Goal: Information Seeking & Learning: Learn about a topic

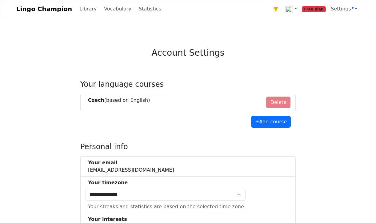
select select "**********"
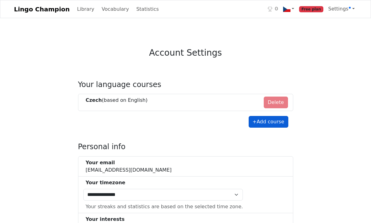
click at [272, 123] on button "+ Add course" at bounding box center [269, 122] width 40 height 12
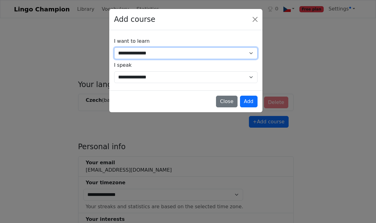
click at [250, 52] on select "**********" at bounding box center [185, 53] width 143 height 12
select select "**"
click at [114, 47] on select "**********" at bounding box center [185, 53] width 143 height 12
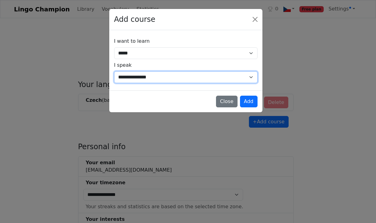
click at [252, 78] on select "**********" at bounding box center [185, 77] width 143 height 12
select select "**"
click at [114, 71] on select "**********" at bounding box center [185, 77] width 143 height 12
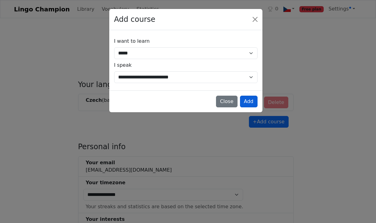
click at [248, 100] on button "Add" at bounding box center [249, 102] width 18 height 12
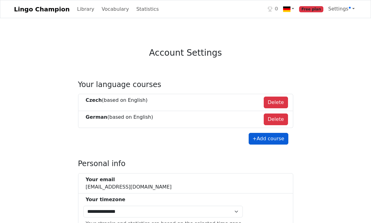
click at [268, 139] on button "+ Add course" at bounding box center [269, 139] width 40 height 12
select select "**"
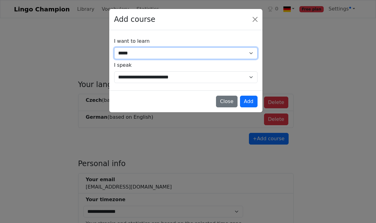
click at [250, 52] on select "**********" at bounding box center [185, 53] width 143 height 12
select select "**"
click at [114, 47] on select "**********" at bounding box center [185, 53] width 143 height 12
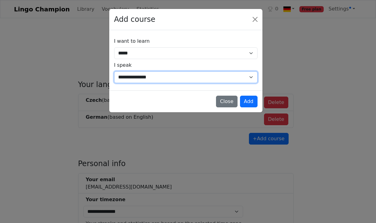
click at [250, 76] on select "**********" at bounding box center [185, 77] width 143 height 12
select select "**"
click at [114, 71] on select "**********" at bounding box center [185, 77] width 143 height 12
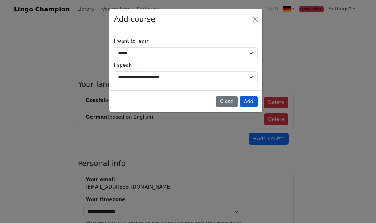
click at [249, 100] on button "Add" at bounding box center [249, 102] width 18 height 12
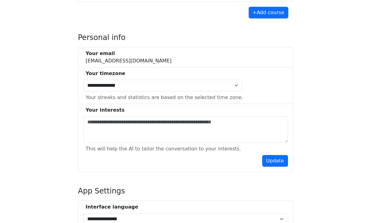
scroll to position [146, 0]
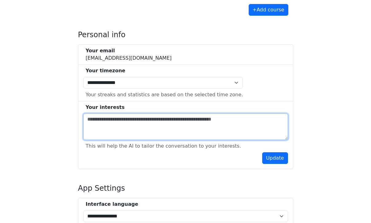
click at [101, 119] on textarea at bounding box center [185, 126] width 205 height 26
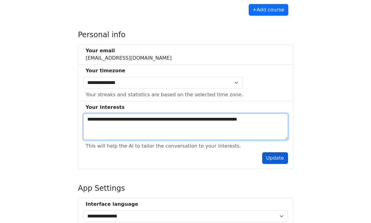
type textarea "**********"
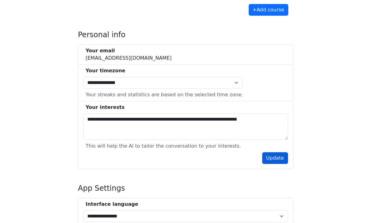
click at [276, 157] on button "Update" at bounding box center [275, 158] width 26 height 12
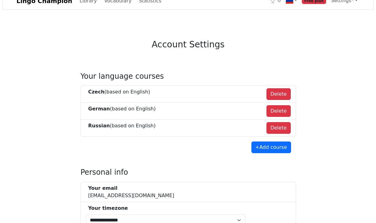
scroll to position [0, 0]
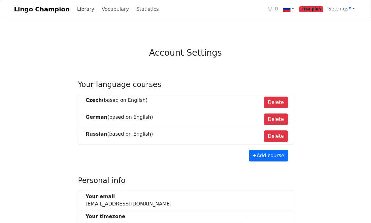
click at [76, 8] on link "Library" at bounding box center [86, 9] width 22 height 12
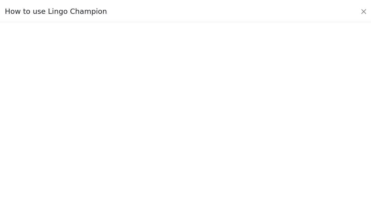
scroll to position [6, 0]
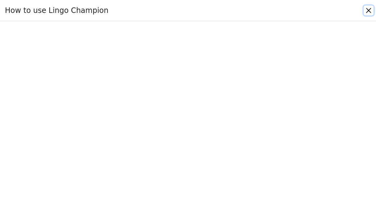
click at [368, 10] on button "Close" at bounding box center [369, 11] width 10 height 10
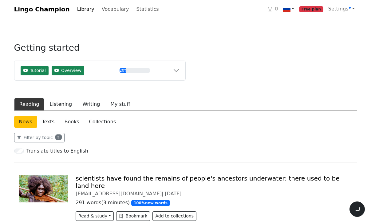
click at [297, 9] on link at bounding box center [289, 9] width 16 height 13
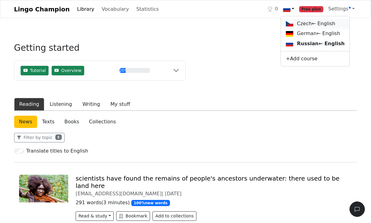
click at [305, 23] on link "Czech ← English" at bounding box center [315, 24] width 69 height 10
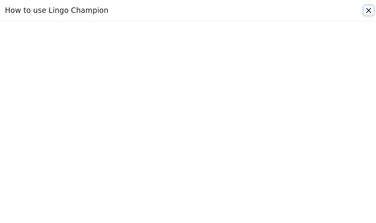
click at [368, 9] on button "Close" at bounding box center [369, 11] width 10 height 10
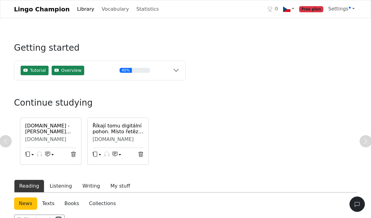
scroll to position [39, 0]
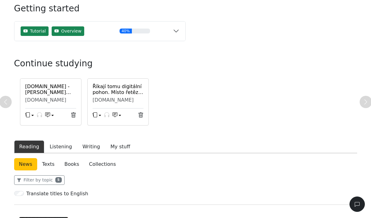
click at [47, 88] on h6 "e15.cz - Bílý dům okrádá svět, podezřívají investoři" at bounding box center [50, 90] width 51 height 12
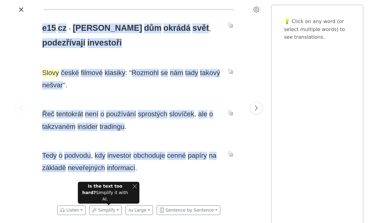
click at [50, 73] on span "Slovy" at bounding box center [50, 73] width 17 height 8
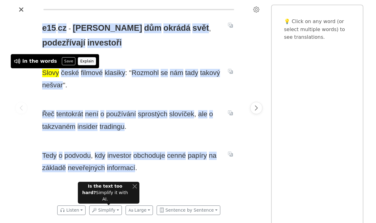
click at [78, 60] on button "Explain" at bounding box center [87, 61] width 18 height 8
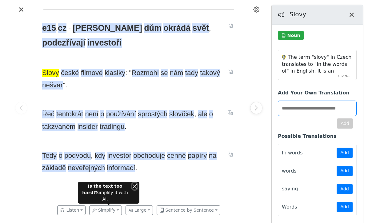
click at [135, 189] on button "Close" at bounding box center [134, 186] width 5 height 6
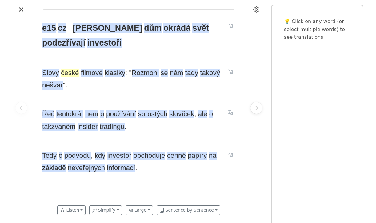
click at [66, 72] on span "české" at bounding box center [70, 73] width 18 height 8
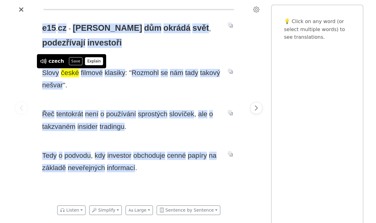
click at [91, 59] on button "Explain" at bounding box center [94, 61] width 18 height 8
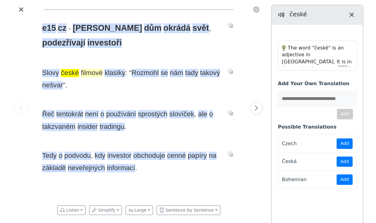
click at [87, 73] on span "filmové" at bounding box center [92, 73] width 22 height 8
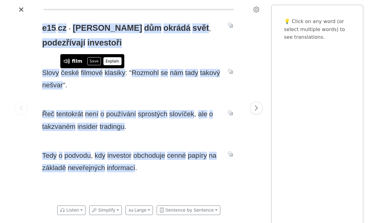
click at [109, 62] on button "Explain" at bounding box center [112, 61] width 18 height 8
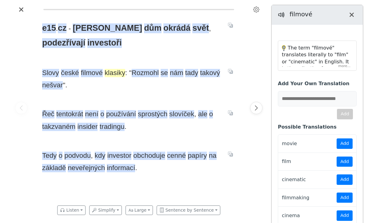
click at [112, 73] on span "klasiky" at bounding box center [115, 73] width 21 height 8
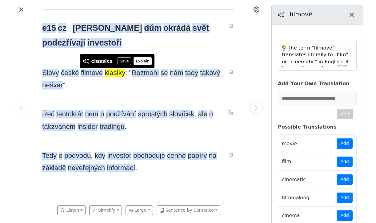
click at [133, 60] on button "Explain" at bounding box center [142, 61] width 18 height 8
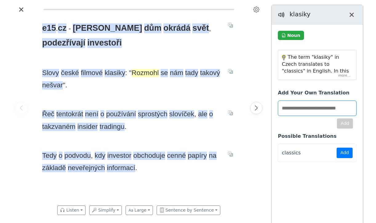
click at [143, 73] on span "Rozmohl" at bounding box center [145, 73] width 27 height 8
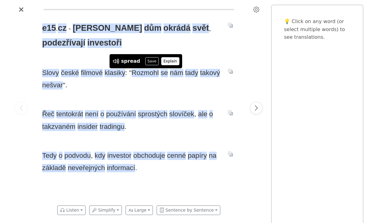
click at [162, 61] on button "Explain" at bounding box center [170, 61] width 18 height 8
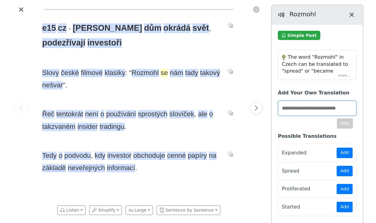
click at [161, 74] on span "se" at bounding box center [164, 73] width 7 height 8
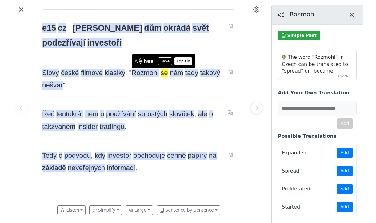
click at [175, 62] on button "Explain" at bounding box center [183, 61] width 18 height 8
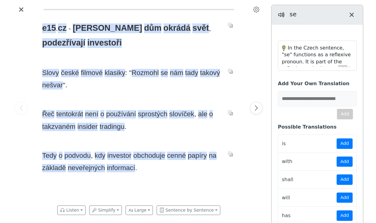
click at [340, 66] on div "In the Czech sentence, "se" functions as a reflexive pronoun. It is part of the…" at bounding box center [317, 56] width 78 height 30
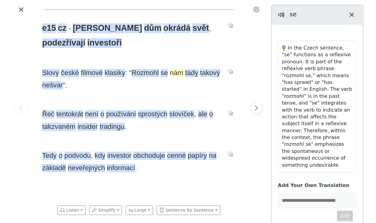
click at [171, 74] on span "nám" at bounding box center [177, 73] width 14 height 8
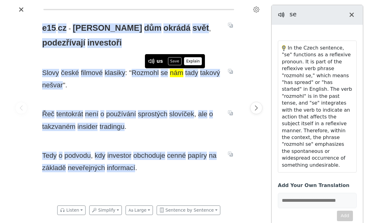
click at [192, 62] on button "Explain" at bounding box center [193, 61] width 18 height 8
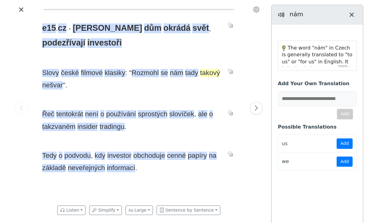
click at [205, 74] on span "takový" at bounding box center [210, 73] width 20 height 8
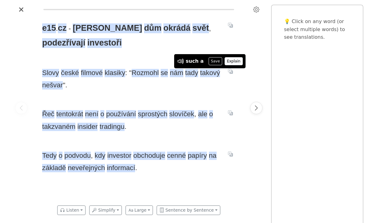
click at [227, 61] on button "Explain" at bounding box center [234, 61] width 18 height 8
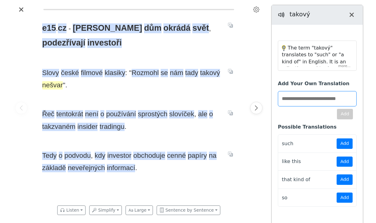
click at [50, 85] on span "nešvar" at bounding box center [52, 85] width 21 height 8
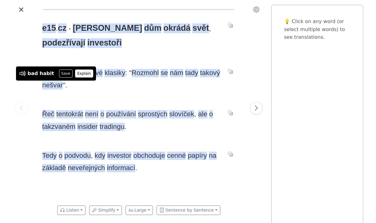
click at [75, 74] on button "Explain" at bounding box center [84, 74] width 18 height 8
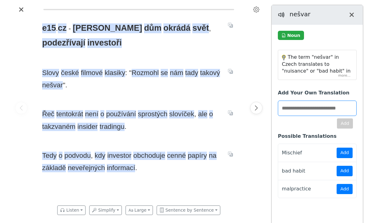
click at [346, 75] on div "The term "nešvar" in Czech translates to "nuisance" or "bad habit" in English. …" at bounding box center [317, 65] width 78 height 30
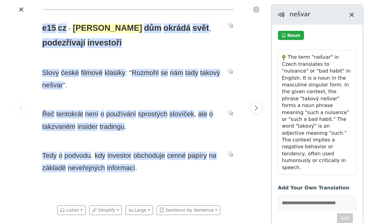
click at [80, 28] on span "Bílý" at bounding box center [107, 28] width 69 height 10
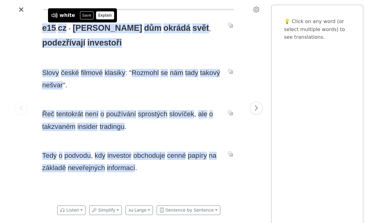
click at [100, 13] on button "Explain" at bounding box center [105, 15] width 18 height 8
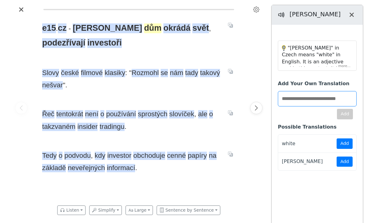
click at [144, 28] on span "dům" at bounding box center [153, 28] width 18 height 10
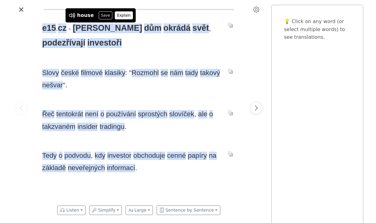
click at [115, 16] on button "Explain" at bounding box center [124, 15] width 18 height 8
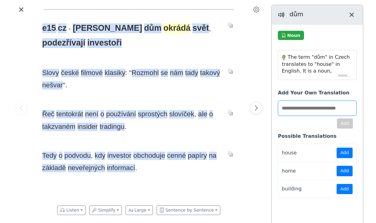
click at [163, 28] on span "okrádá" at bounding box center [176, 28] width 27 height 10
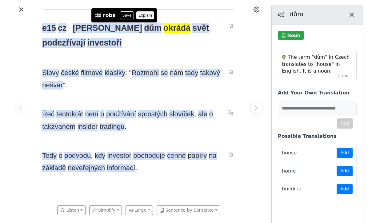
click at [137, 14] on button "Explain" at bounding box center [145, 15] width 18 height 8
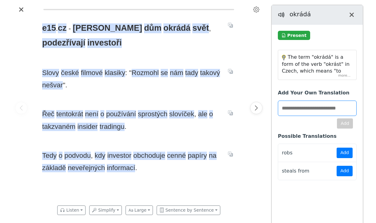
click at [347, 75] on div "The term "okrádá" is a form of the verb "okrást" in Czech, which means "to rob"…" at bounding box center [317, 65] width 78 height 30
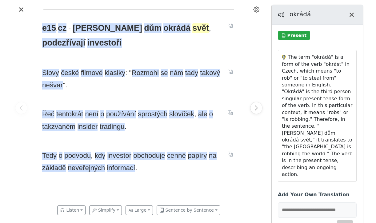
click at [192, 30] on span "svět" at bounding box center [200, 28] width 17 height 10
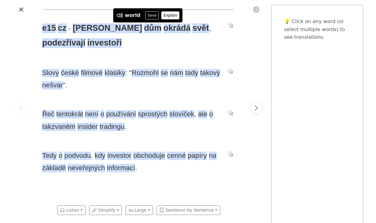
click at [167, 14] on button "Explain" at bounding box center [170, 15] width 18 height 8
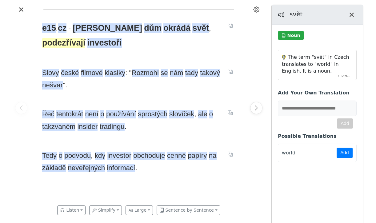
click at [85, 38] on span "podezřívají" at bounding box center [63, 43] width 43 height 10
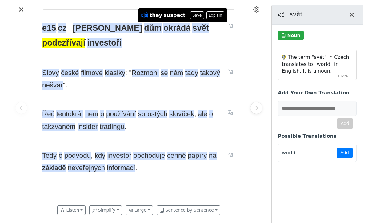
click at [144, 16] on icon at bounding box center [145, 15] width 8 height 8
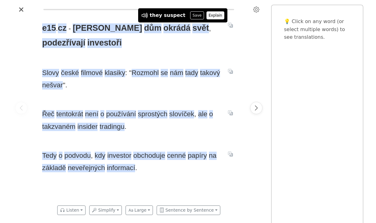
click at [206, 16] on button "Explain" at bounding box center [215, 15] width 18 height 8
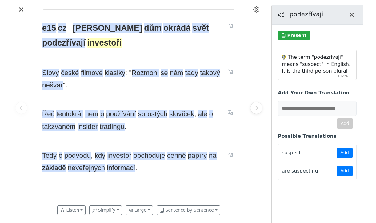
click at [87, 42] on span "investoři" at bounding box center [104, 43] width 34 height 10
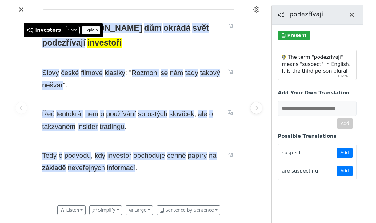
click at [86, 28] on button "Explain" at bounding box center [91, 30] width 18 height 8
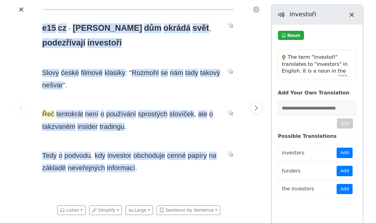
click at [48, 113] on span "Řeč" at bounding box center [48, 114] width 12 height 8
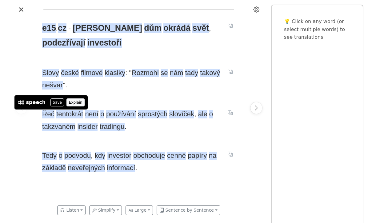
click at [67, 101] on button "Explain" at bounding box center [75, 102] width 18 height 8
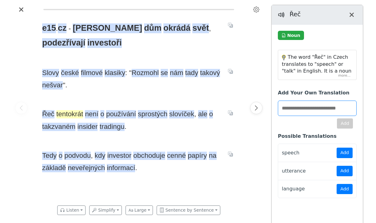
click at [64, 113] on span "tentokrát" at bounding box center [69, 114] width 27 height 8
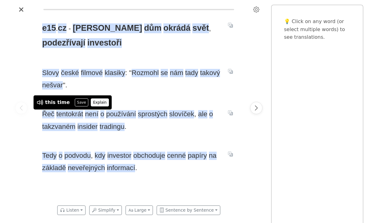
click at [91, 101] on button "Explain" at bounding box center [100, 102] width 18 height 8
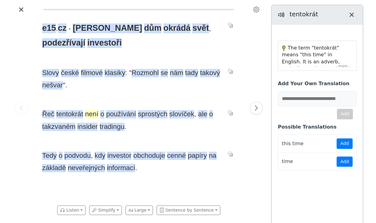
click at [91, 114] on span "není" at bounding box center [92, 114] width 14 height 8
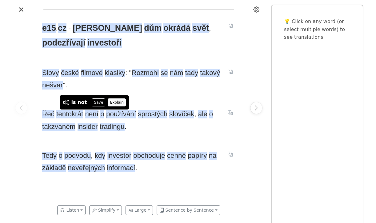
click at [112, 101] on button "Explain" at bounding box center [117, 102] width 18 height 8
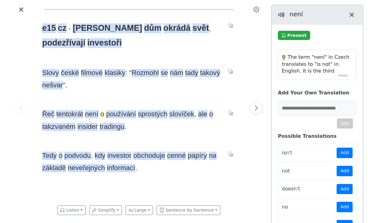
click at [101, 116] on span "o" at bounding box center [102, 114] width 4 height 8
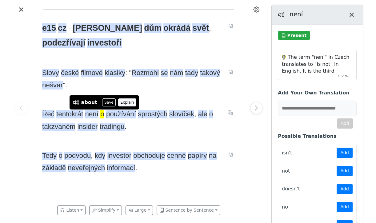
click at [118, 103] on button "Explain" at bounding box center [127, 102] width 18 height 8
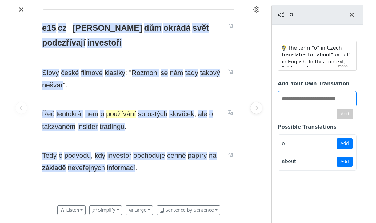
click at [129, 114] on span "používání" at bounding box center [121, 114] width 30 height 8
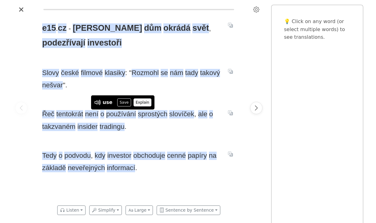
click at [134, 101] on button "Explain" at bounding box center [142, 102] width 18 height 8
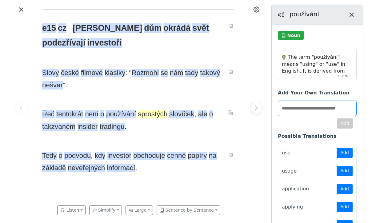
click at [148, 114] on span "sprostých" at bounding box center [153, 114] width 30 height 8
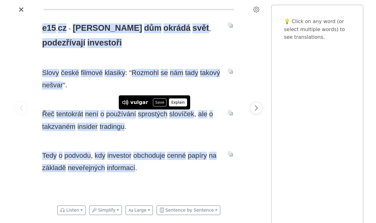
click at [176, 103] on button "Explain" at bounding box center [178, 102] width 18 height 8
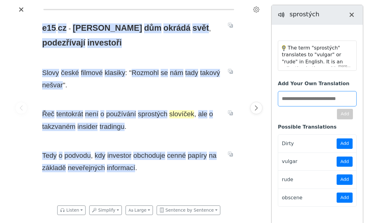
click at [177, 114] on span "slovíček" at bounding box center [181, 114] width 25 height 8
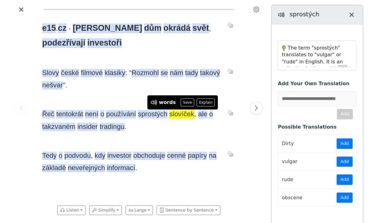
click at [197, 102] on button "Explain" at bounding box center [206, 102] width 18 height 8
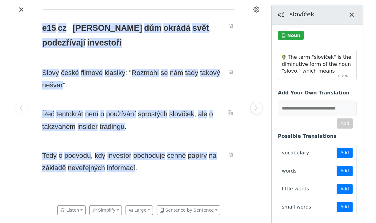
click at [345, 75] on div "The term "slovíček" is the diminutive form of the noun "slovo," which means "wo…" at bounding box center [317, 65] width 78 height 30
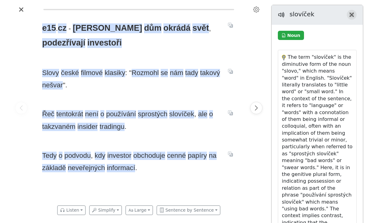
drag, startPoint x: 350, startPoint y: 15, endPoint x: 345, endPoint y: 17, distance: 5.5
click at [349, 15] on button "Close translation panel" at bounding box center [352, 15] width 10 height 10
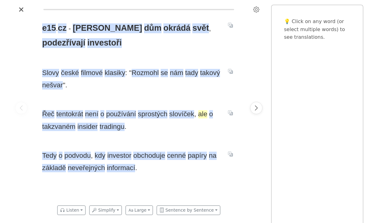
click at [200, 114] on span "ale" at bounding box center [202, 114] width 9 height 8
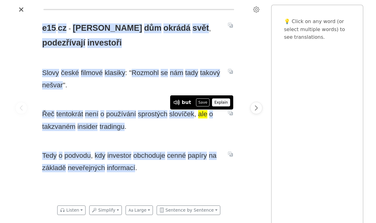
click at [214, 102] on button "Explain" at bounding box center [221, 102] width 18 height 8
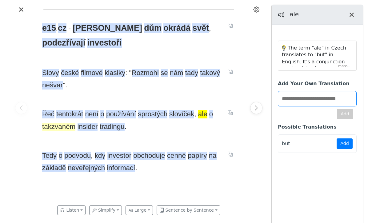
click at [57, 126] on span "takzvaném" at bounding box center [58, 127] width 33 height 8
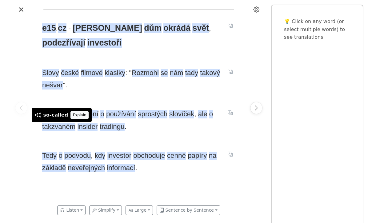
click at [70, 114] on button "Explain" at bounding box center [79, 115] width 18 height 8
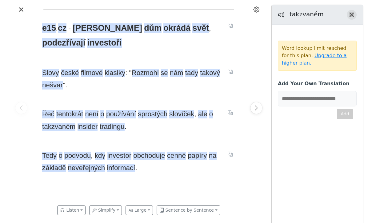
click at [351, 13] on icon "Close translation panel" at bounding box center [351, 14] width 5 height 5
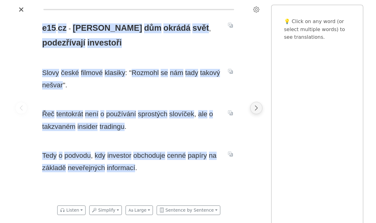
click at [257, 108] on icon "Next page" at bounding box center [256, 108] width 6 height 6
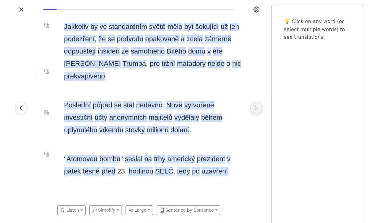
scroll to position [0, 205]
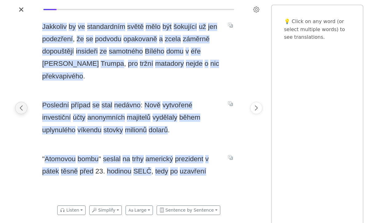
click at [24, 106] on icon "Previous page" at bounding box center [21, 108] width 6 height 6
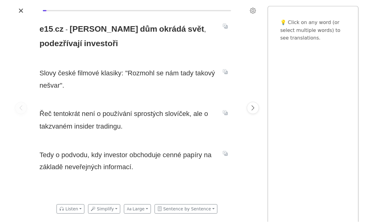
scroll to position [0, 0]
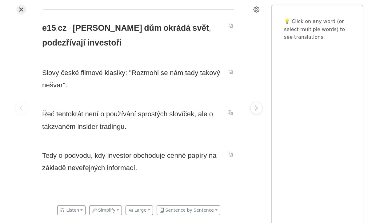
click at [19, 9] on icon "Close" at bounding box center [21, 9] width 5 height 5
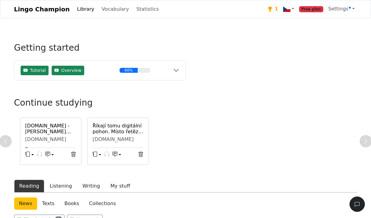
click at [52, 153] on button "button" at bounding box center [49, 155] width 9 height 9
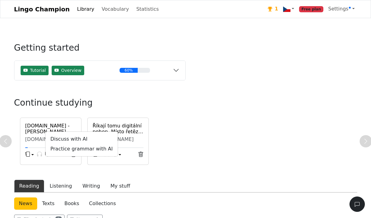
click at [33, 155] on button "button" at bounding box center [29, 155] width 9 height 9
click at [15, 154] on div "e15.cz - Bílý dům okrádá svět, podezřívají investoři E15.cz General flashcards …" at bounding box center [185, 141] width 343 height 47
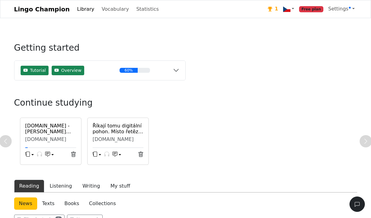
click at [32, 154] on button "button" at bounding box center [29, 155] width 9 height 9
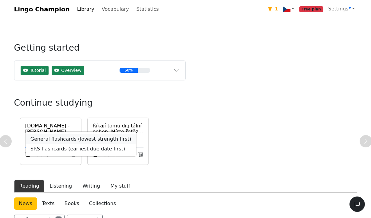
click at [52, 138] on link "General flashcards (lowest strength first)" at bounding box center [81, 139] width 111 height 10
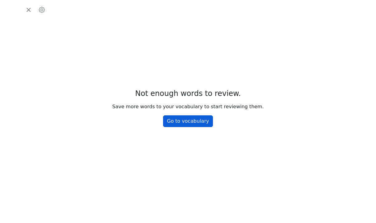
click at [201, 119] on link "Go to vocabulary" at bounding box center [188, 121] width 50 height 12
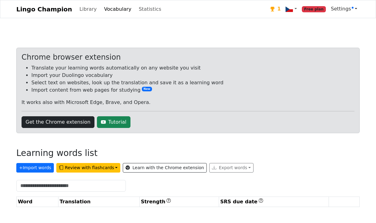
click at [356, 9] on link "Settings" at bounding box center [343, 9] width 31 height 12
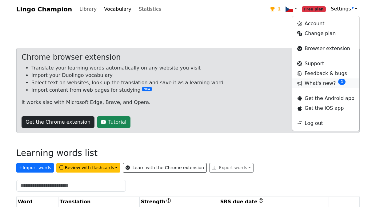
click at [330, 84] on link "What's new? 1" at bounding box center [325, 83] width 67 height 10
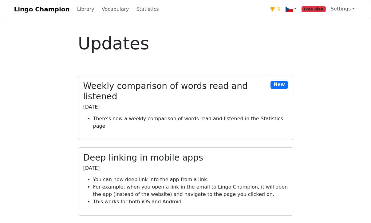
click at [43, 7] on link "Lingo Champion" at bounding box center [42, 9] width 56 height 12
